Goal: Information Seeking & Learning: Learn about a topic

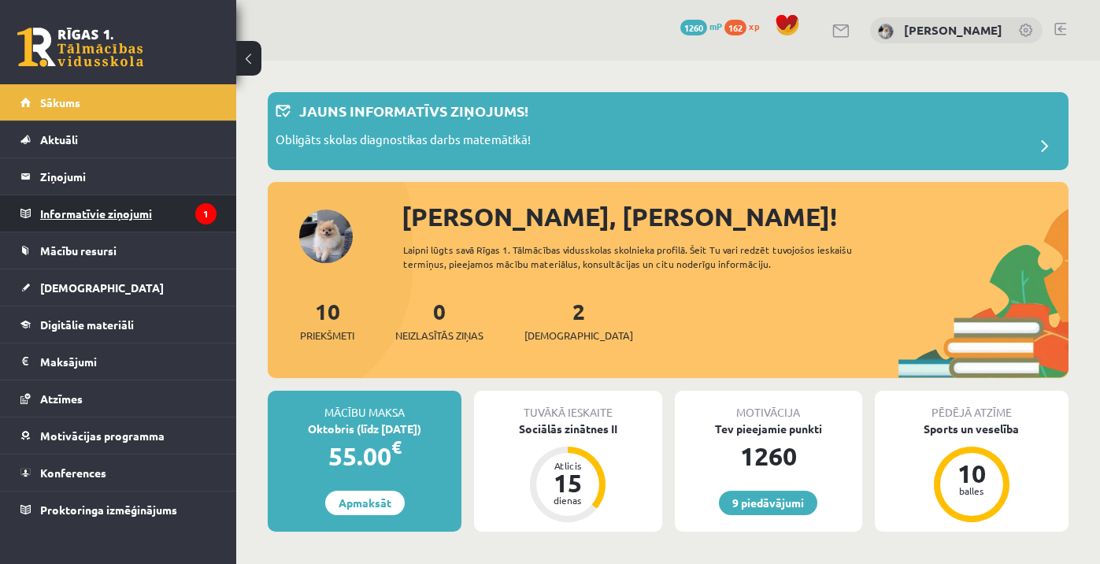
click at [149, 217] on legend "Informatīvie ziņojumi 1" at bounding box center [128, 213] width 176 height 36
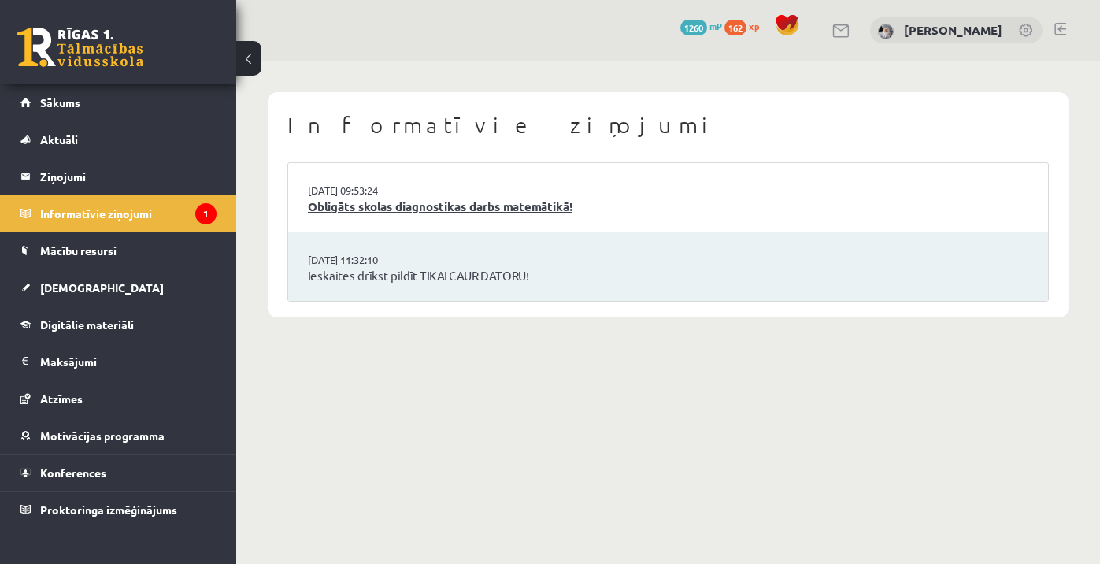
click at [379, 207] on link "Obligāts skolas diagnostikas darbs matemātikā!" at bounding box center [668, 207] width 720 height 18
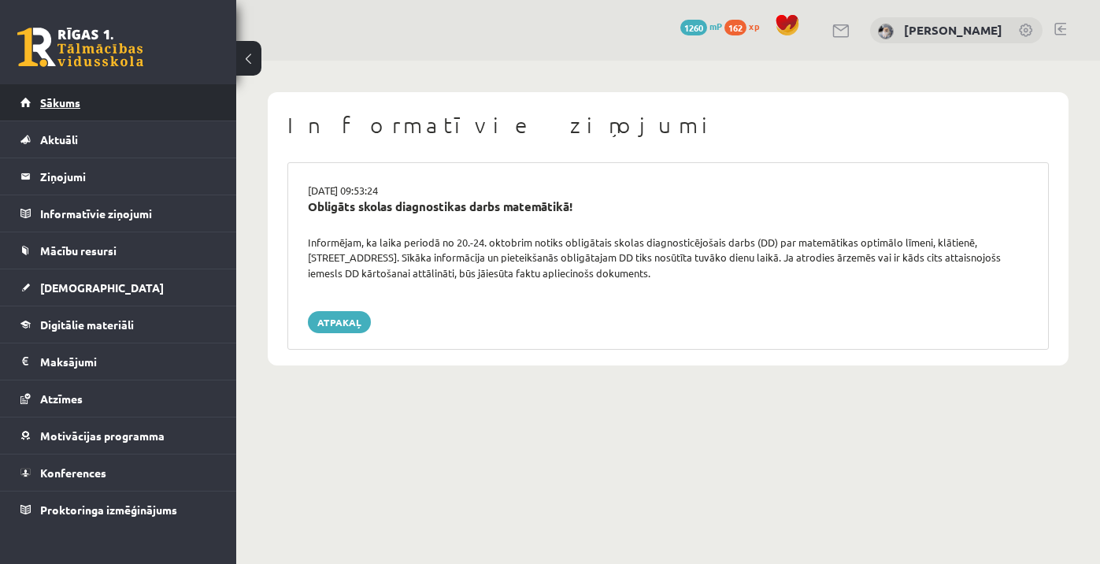
click at [104, 101] on link "Sākums" at bounding box center [118, 102] width 196 height 36
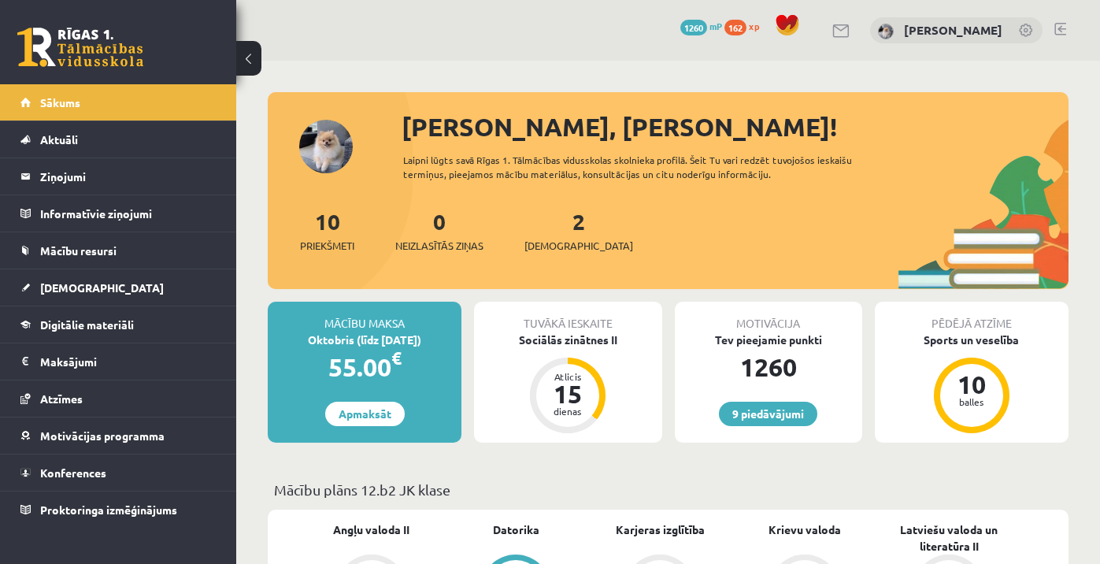
click at [1059, 28] on link at bounding box center [1060, 29] width 12 height 13
click at [132, 290] on link "[DEMOGRAPHIC_DATA]" at bounding box center [118, 287] width 196 height 36
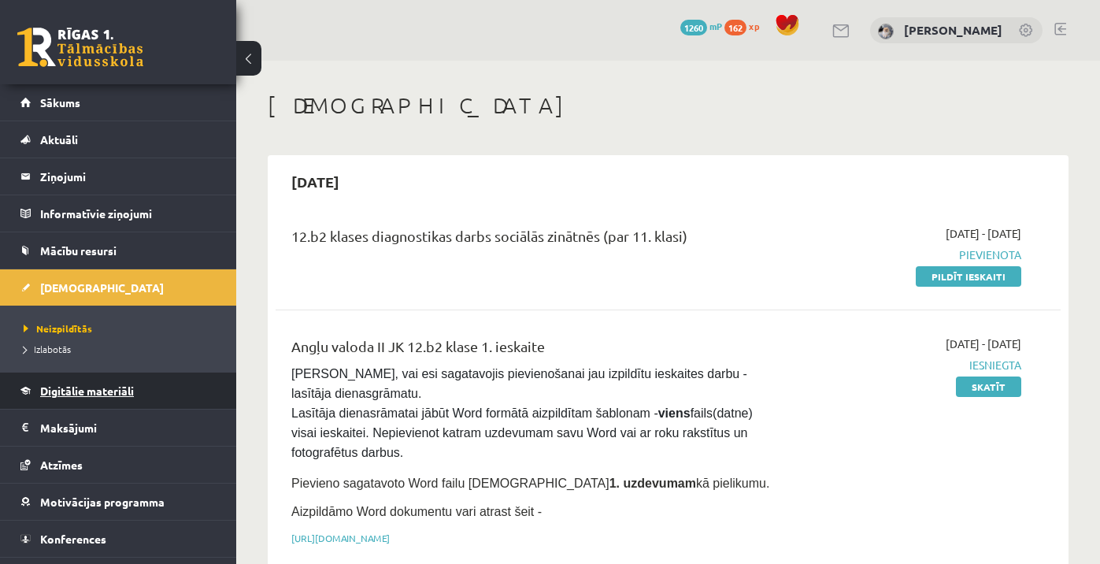
click at [81, 399] on link "Digitālie materiāli" at bounding box center [118, 390] width 196 height 36
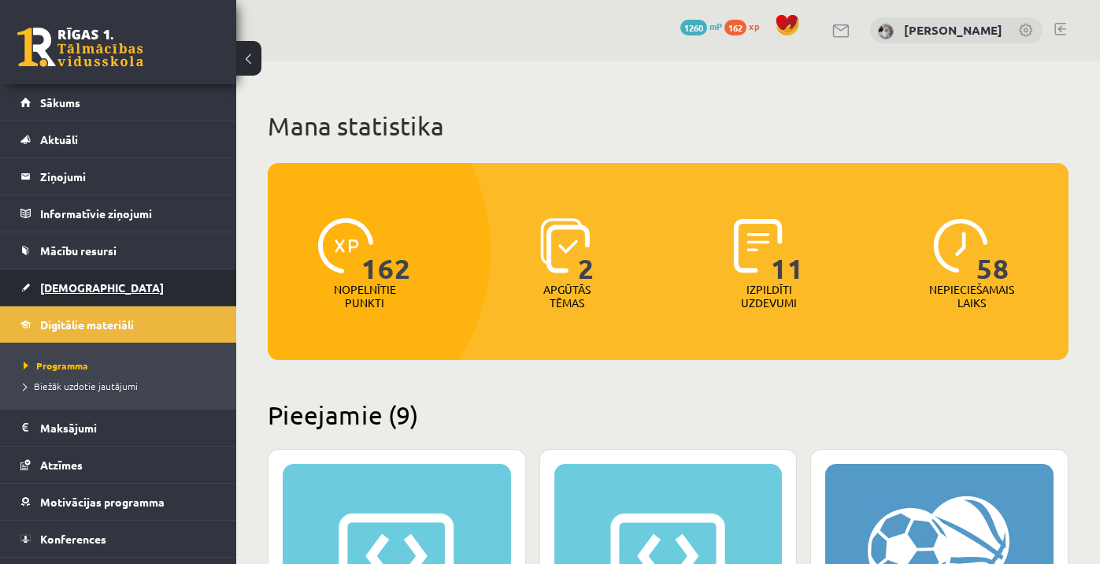
click at [84, 289] on span "[DEMOGRAPHIC_DATA]" at bounding box center [102, 287] width 124 height 14
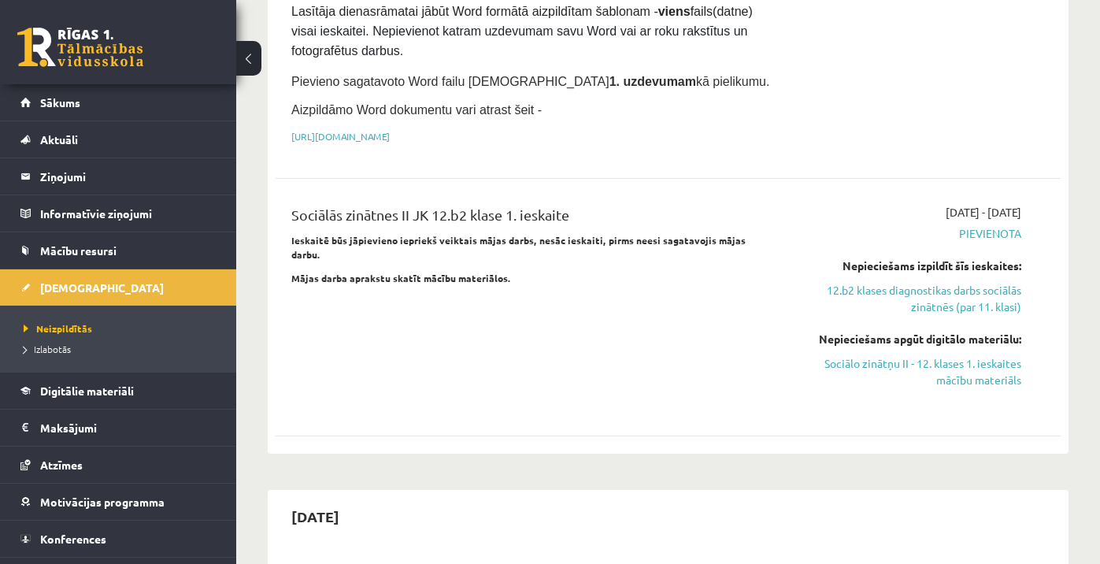
scroll to position [408, 0]
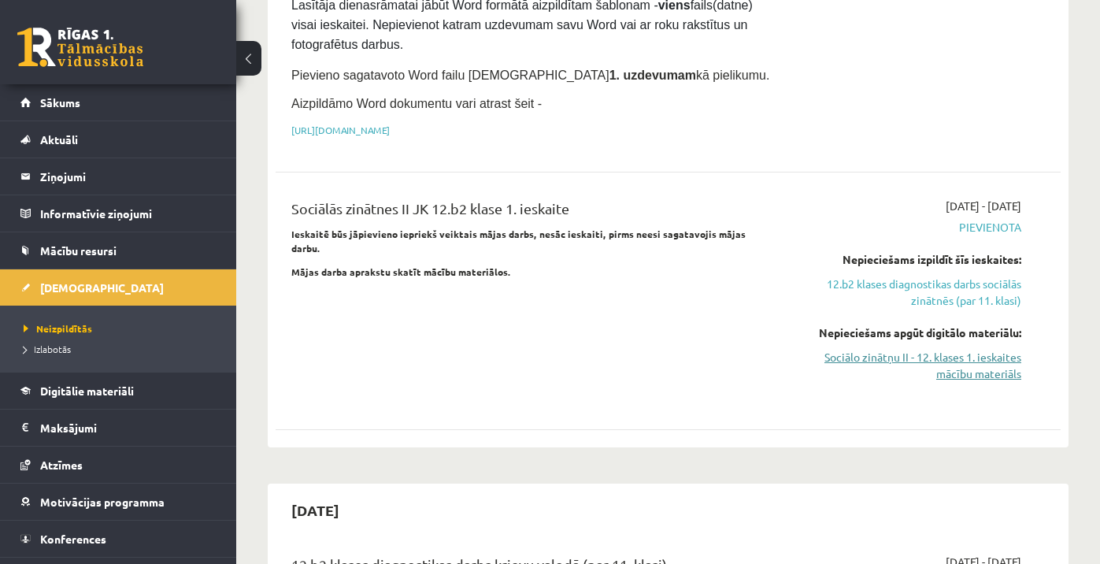
click at [976, 368] on link "Sociālo zinātņu II - 12. klases 1. ieskaites mācību materiāls" at bounding box center [908, 365] width 228 height 33
